Goal: Task Accomplishment & Management: Manage account settings

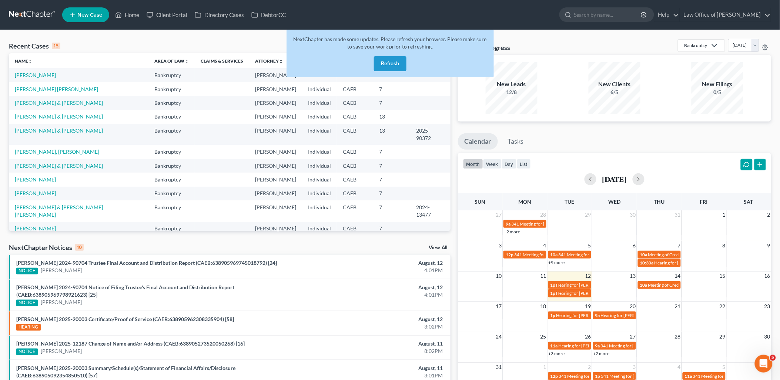
click at [394, 59] on button "Refresh" at bounding box center [390, 63] width 33 height 15
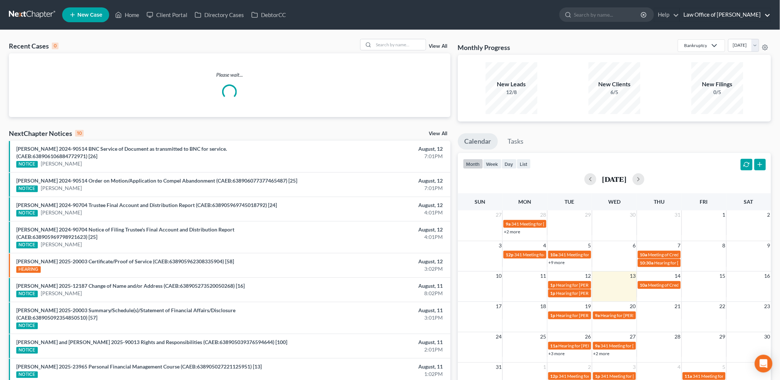
click at [735, 16] on link "Law Office of [PERSON_NAME]" at bounding box center [725, 14] width 91 height 13
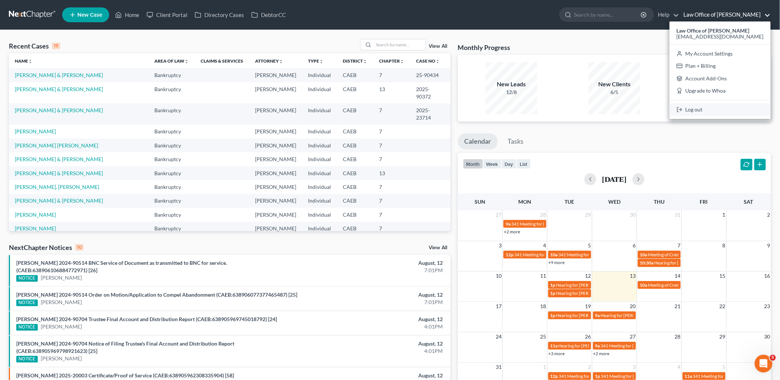
click at [716, 112] on link "Log out" at bounding box center [720, 109] width 101 height 13
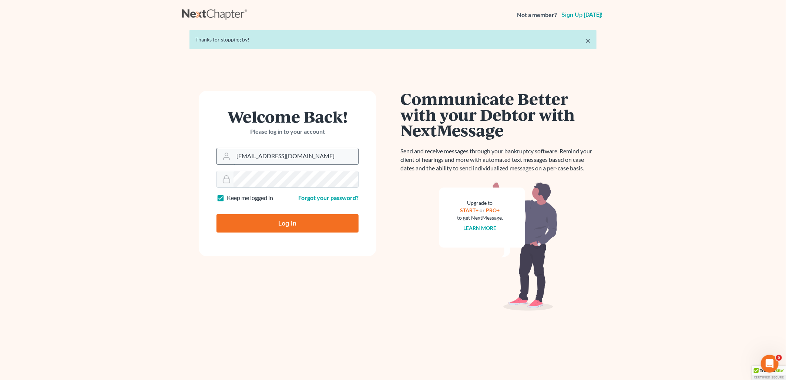
click at [301, 158] on input "[EMAIL_ADDRESS][DOMAIN_NAME]" at bounding box center [296, 156] width 125 height 16
type input "aaron@beaconlawyer.com"
click at [267, 224] on input "Log In" at bounding box center [288, 223] width 142 height 19
type input "Thinking..."
